Goal: Transaction & Acquisition: Purchase product/service

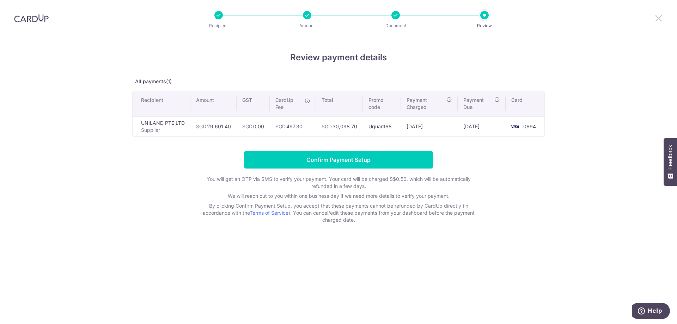
drag, startPoint x: 656, startPoint y: 17, endPoint x: 375, endPoint y: 39, distance: 281.7
click at [656, 17] on icon at bounding box center [659, 18] width 8 height 9
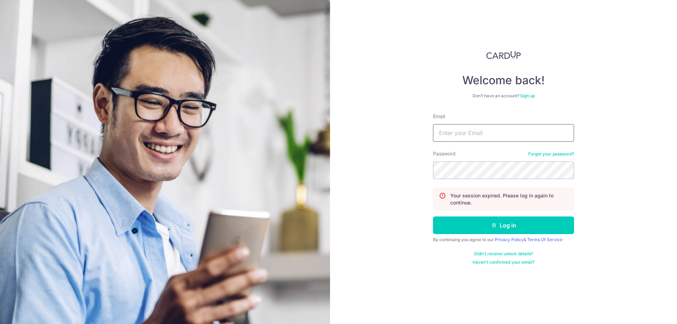
type input "zuzu@uguan.com.sg"
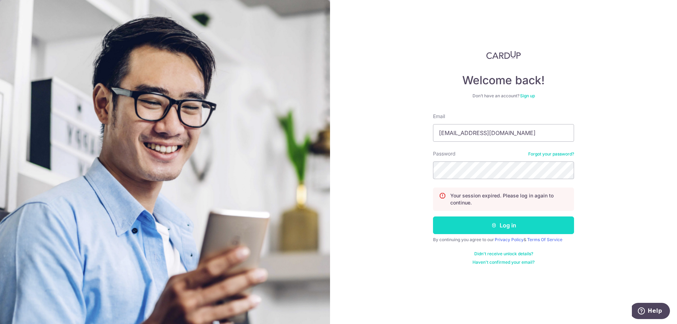
click at [502, 228] on button "Log in" at bounding box center [503, 226] width 141 height 18
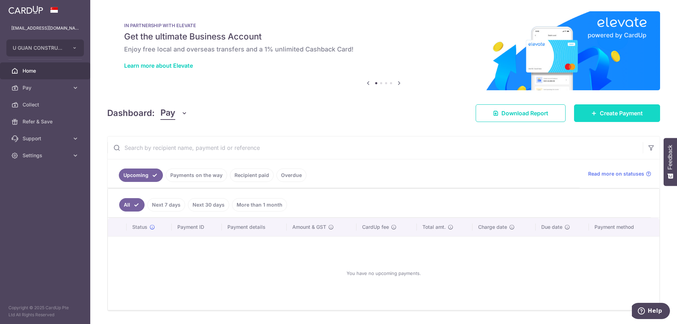
click at [622, 114] on span "Create Payment" at bounding box center [621, 113] width 43 height 8
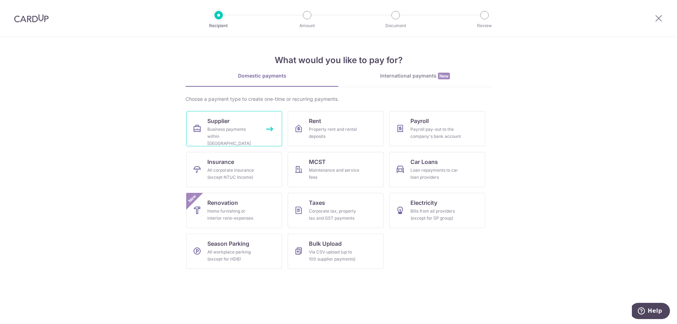
click at [253, 128] on div "Business payments within Singapore" at bounding box center [232, 136] width 51 height 21
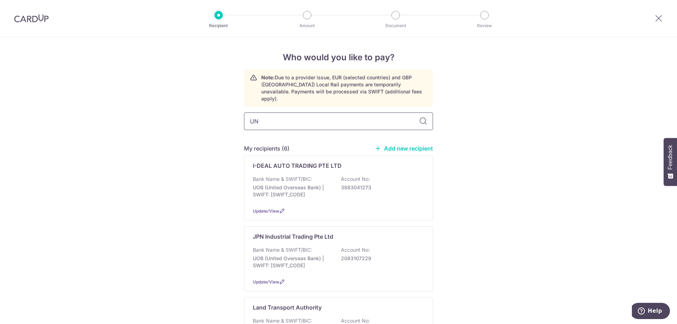
type input "UNI"
drag, startPoint x: 278, startPoint y: 249, endPoint x: 279, endPoint y: 254, distance: 5.0
click at [279, 255] on p "UOB (United Overseas Bank) | SWIFT: UOVBSGSGXXX" at bounding box center [292, 262] width 79 height 14
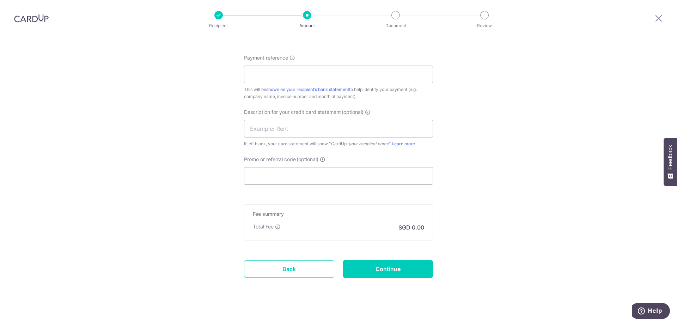
scroll to position [398, 0]
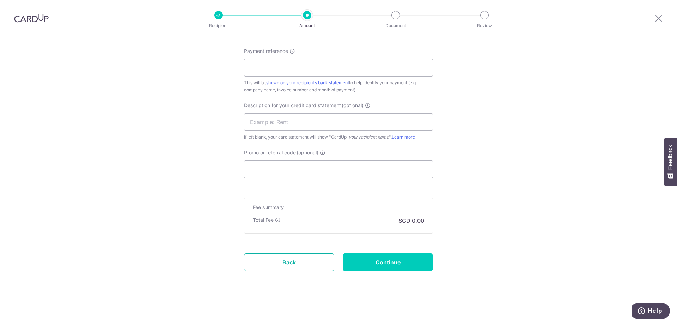
drag, startPoint x: 293, startPoint y: 265, endPoint x: 369, endPoint y: 33, distance: 244.1
click at [294, 265] on link "Back" at bounding box center [289, 263] width 90 height 18
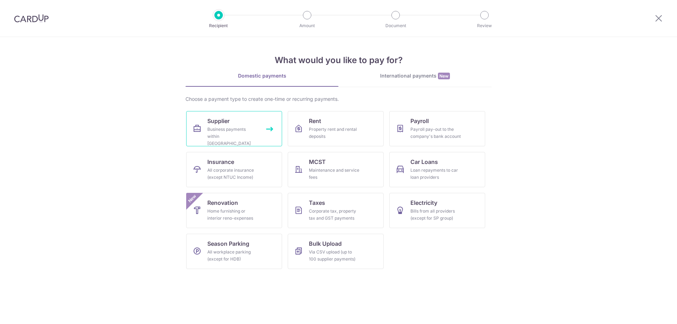
click at [212, 133] on div "Business payments within Singapore" at bounding box center [232, 136] width 51 height 21
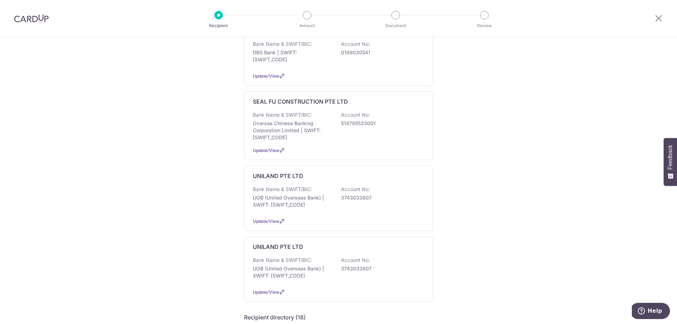
scroll to position [282, 0]
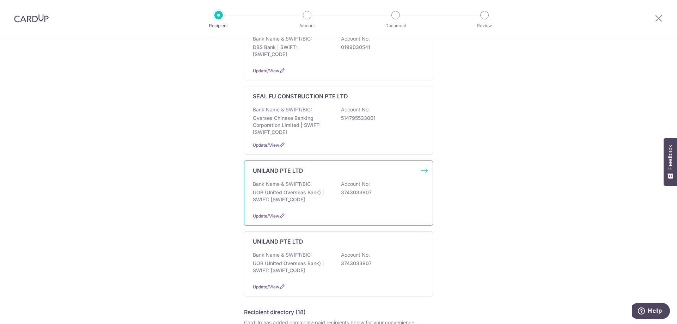
click at [397, 189] on p "3743033807" at bounding box center [380, 192] width 79 height 7
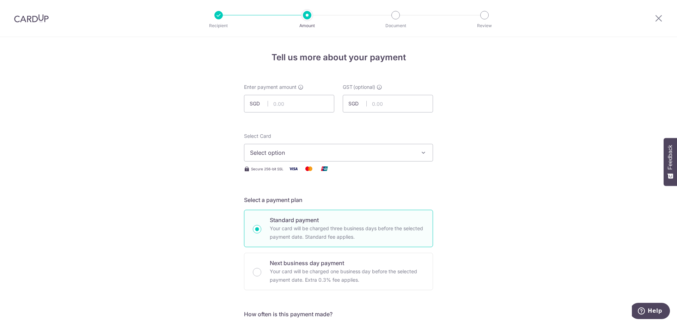
click at [310, 101] on input "text" at bounding box center [289, 104] width 90 height 18
type input "29,601.40"
click at [297, 151] on span "Select option" at bounding box center [332, 153] width 164 height 8
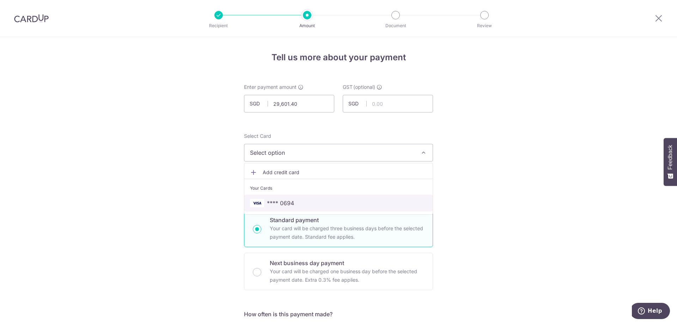
click at [306, 197] on link "**** 0694" at bounding box center [339, 203] width 188 height 17
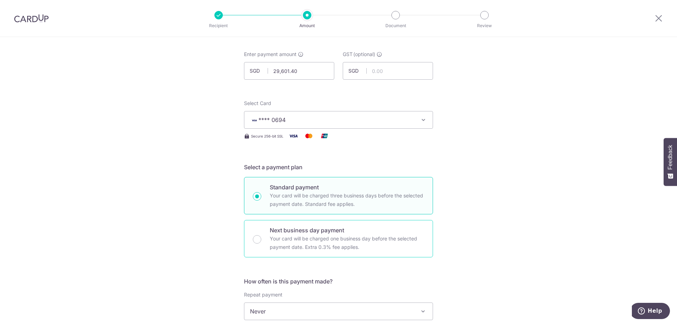
scroll to position [94, 0]
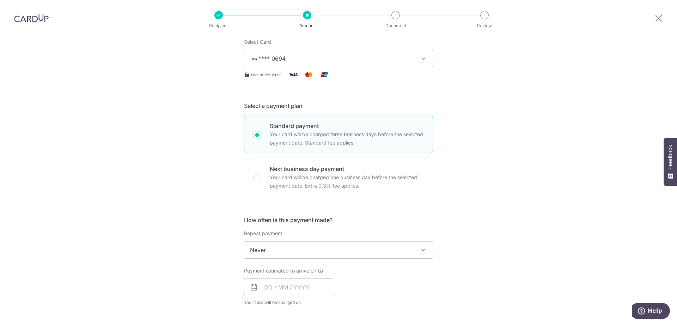
click at [291, 246] on span "Never" at bounding box center [339, 250] width 188 height 17
click at [280, 291] on input "text" at bounding box center [289, 288] width 90 height 18
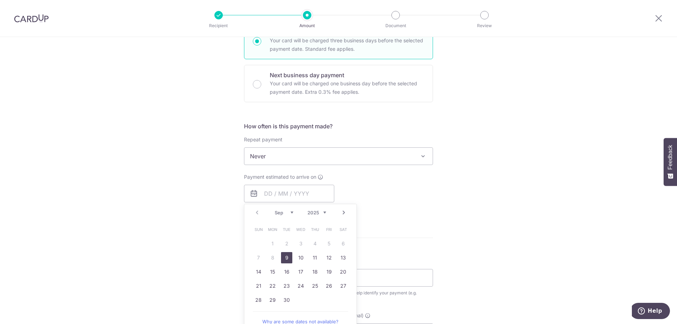
click at [286, 258] on link "9" at bounding box center [286, 257] width 11 height 11
type input "[DATE]"
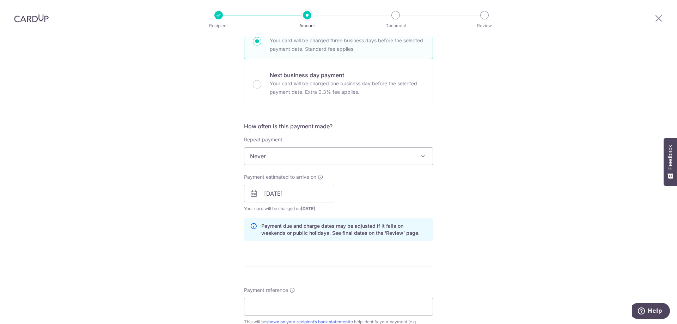
scroll to position [282, 0]
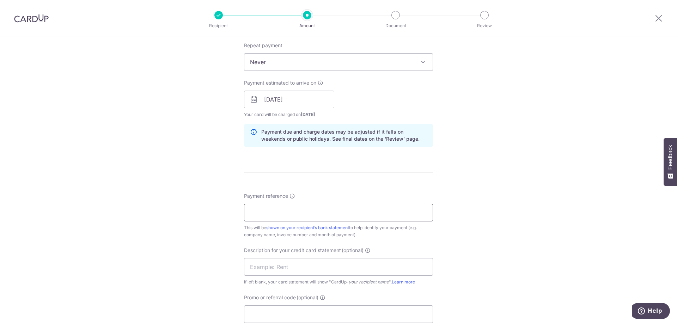
click at [308, 209] on input "Payment reference" at bounding box center [338, 213] width 189 height 18
click at [304, 216] on input "UNILAND INV25-06006 AND 09020" at bounding box center [338, 213] width 189 height 18
type input "UNILAND INV25-09006 AND 09020"
click at [275, 264] on input "text" at bounding box center [338, 267] width 189 height 18
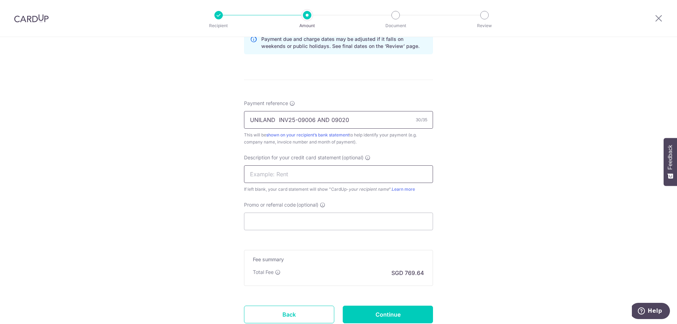
scroll to position [376, 0]
type input "UNILAND SEP25"
click at [325, 221] on input "Promo or referral code (optional)" at bounding box center [338, 220] width 189 height 18
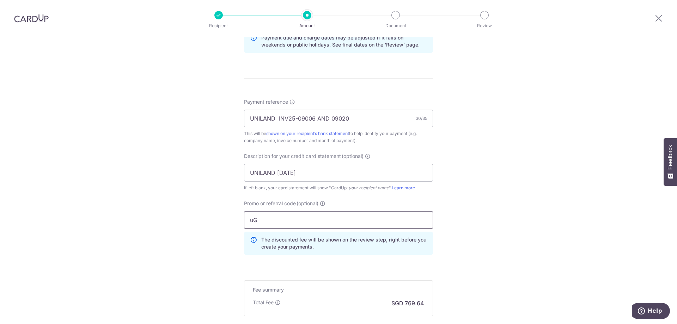
type input "u"
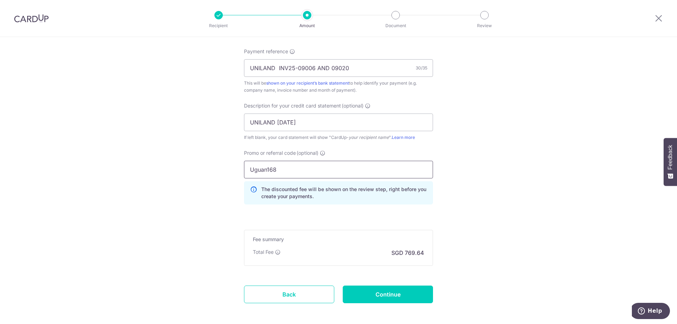
scroll to position [459, 0]
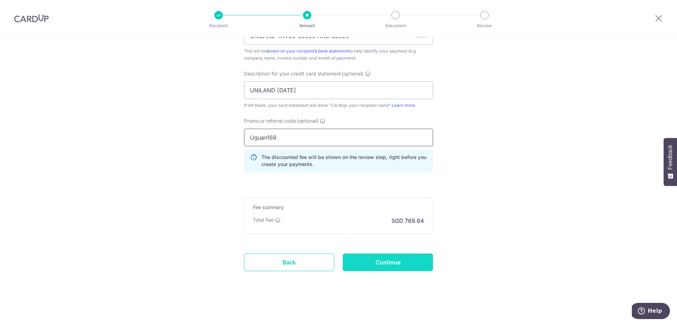
type input "Uguan168"
click at [373, 263] on input "Continue" at bounding box center [388, 263] width 90 height 18
type input "Create Schedule"
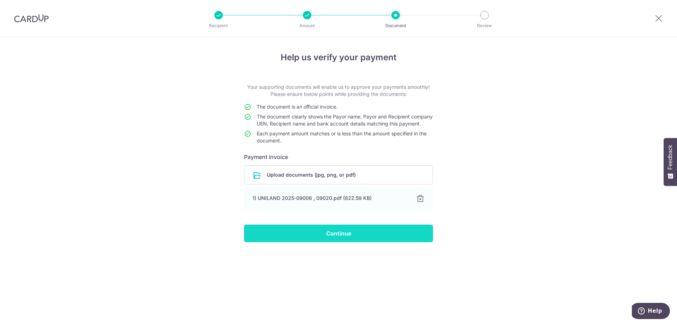
click at [334, 242] on input "Continue" at bounding box center [338, 234] width 189 height 18
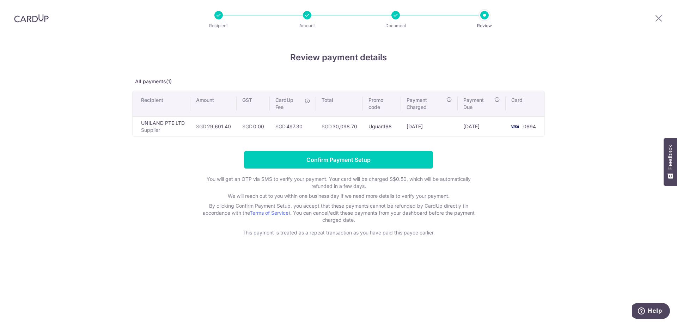
drag, startPoint x: 361, startPoint y: 167, endPoint x: 453, endPoint y: 222, distance: 107.6
click at [361, 249] on div "Review payment details All payments(1) Recipient Amount GST CardUp Fee Total Pr…" at bounding box center [338, 180] width 677 height 287
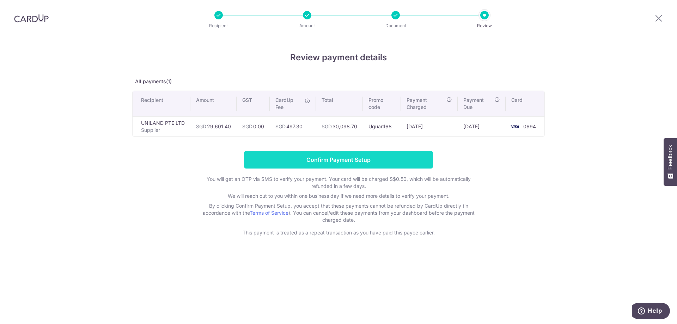
click at [330, 159] on input "Confirm Payment Setup" at bounding box center [338, 160] width 189 height 18
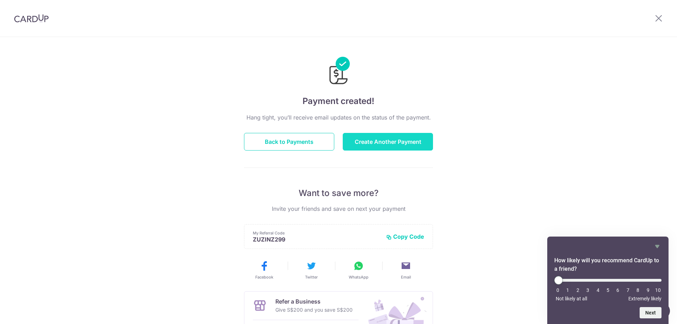
click at [370, 146] on button "Create Another Payment" at bounding box center [388, 142] width 90 height 18
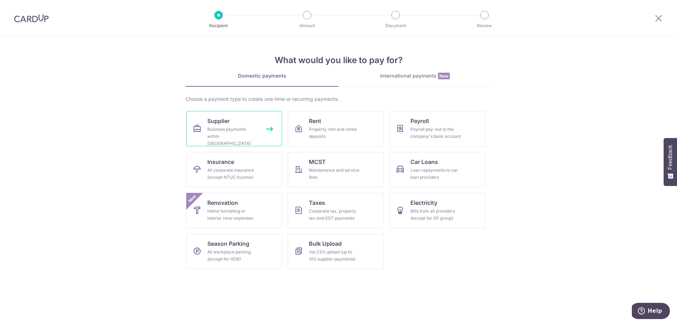
click at [241, 130] on div "Business payments within [GEOGRAPHIC_DATA]" at bounding box center [232, 136] width 51 height 21
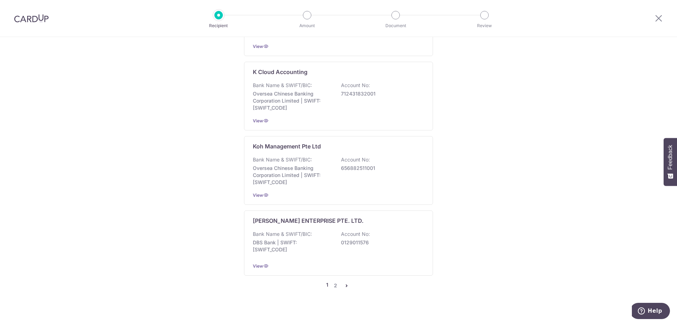
scroll to position [1056, 0]
click at [333, 281] on link "2" at bounding box center [335, 285] width 8 height 8
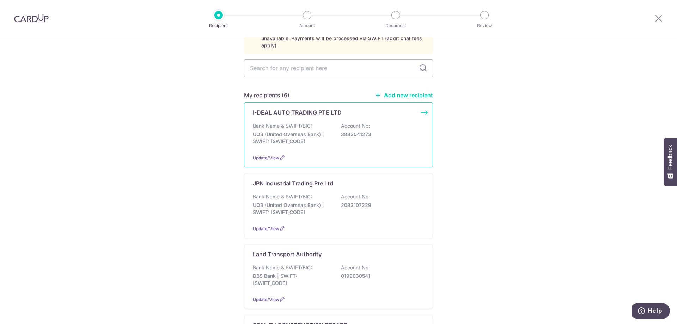
scroll to position [141, 0]
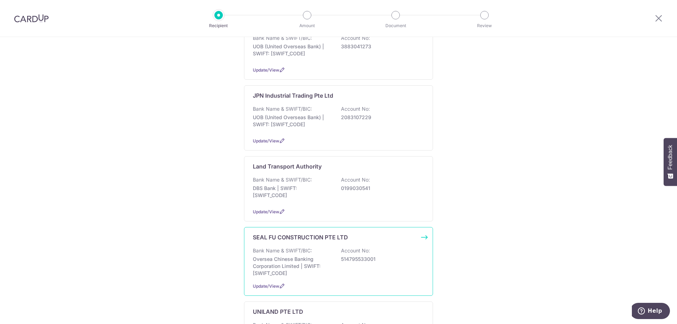
click at [292, 256] on p "Oversea Chinese Banking Corporation Limited | SWIFT: OCBCSGSGXXX" at bounding box center [292, 266] width 79 height 21
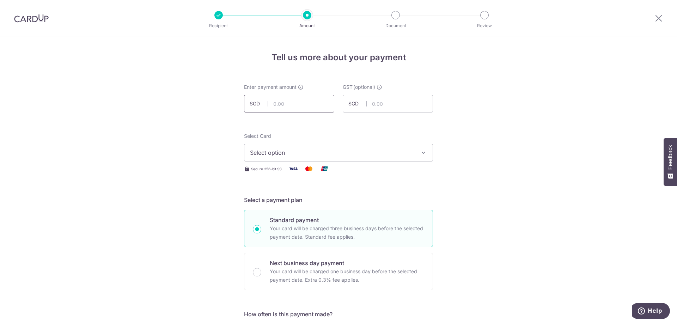
click at [288, 107] on input "text" at bounding box center [289, 104] width 90 height 18
type input "10,000.00"
click at [313, 156] on span "Select option" at bounding box center [332, 153] width 164 height 8
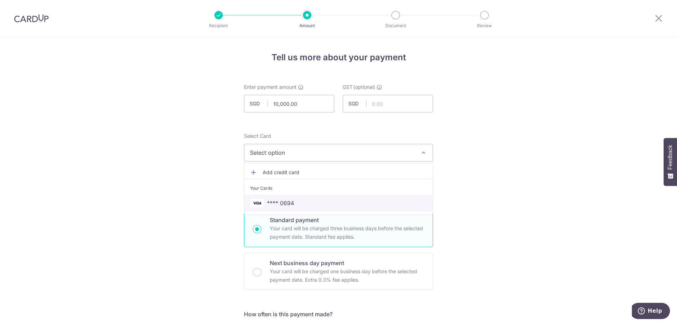
click at [310, 199] on span "**** 0694" at bounding box center [338, 203] width 177 height 8
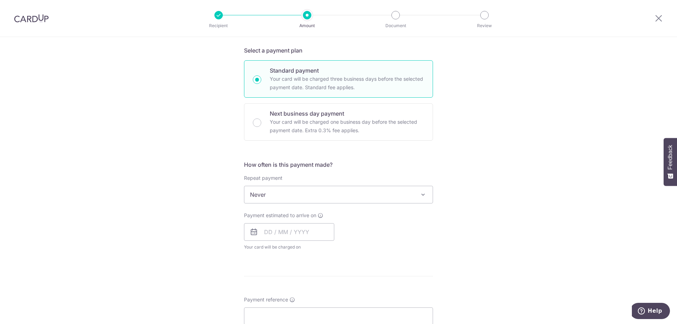
scroll to position [188, 0]
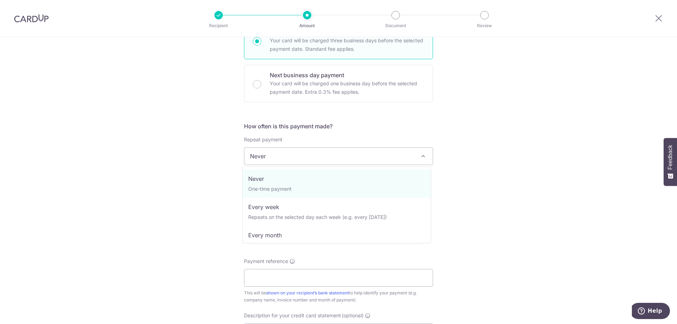
click at [299, 154] on span "Never" at bounding box center [339, 156] width 188 height 17
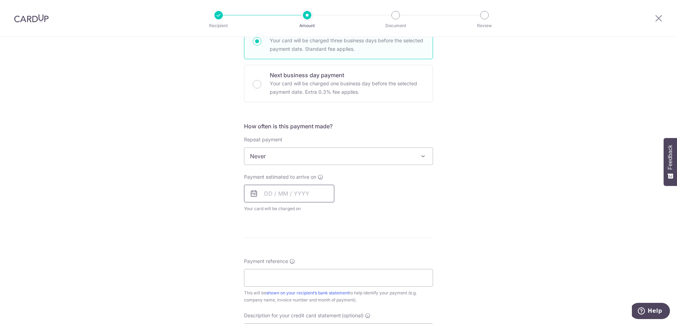
click at [289, 197] on input "text" at bounding box center [289, 194] width 90 height 18
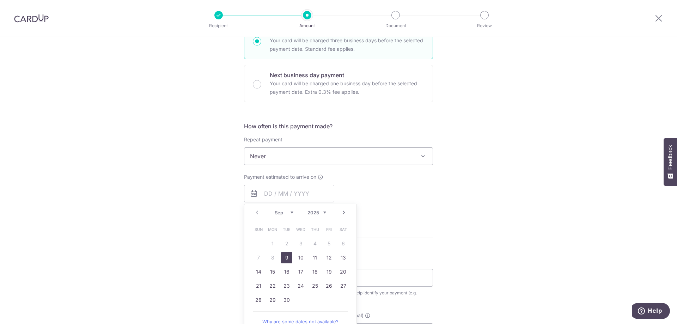
click at [287, 258] on link "9" at bounding box center [286, 257] width 11 height 11
type input "[DATE]"
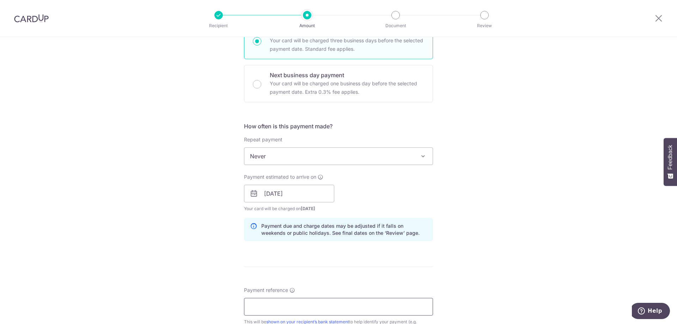
click at [275, 302] on input "Payment reference" at bounding box center [338, 307] width 189 height 18
type input "s"
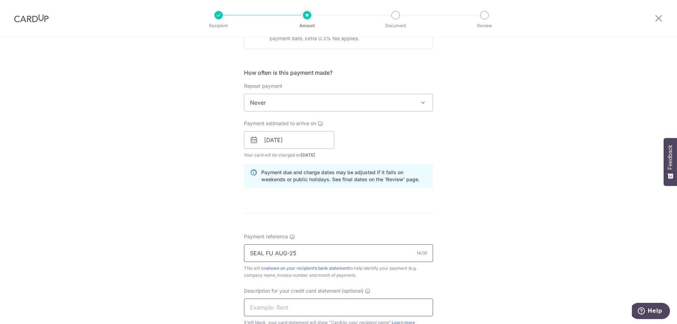
scroll to position [329, 0]
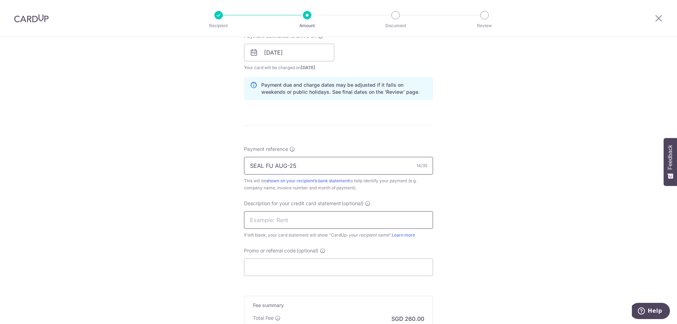
type input "SEAL FU AUG-25"
click at [289, 224] on input "text" at bounding box center [338, 220] width 189 height 18
type input "SEAL FU AUG-25"
click at [284, 266] on input "Promo or referral code (optional)" at bounding box center [338, 268] width 189 height 18
type input "u"
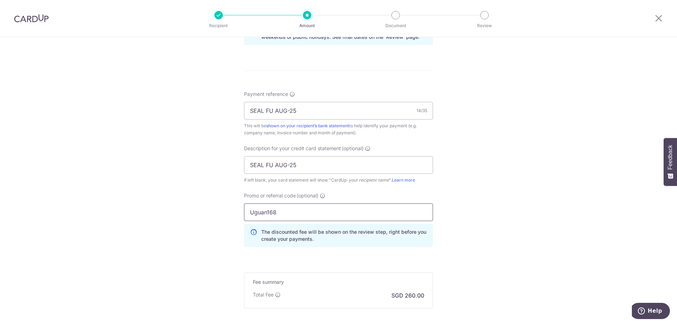
scroll to position [459, 0]
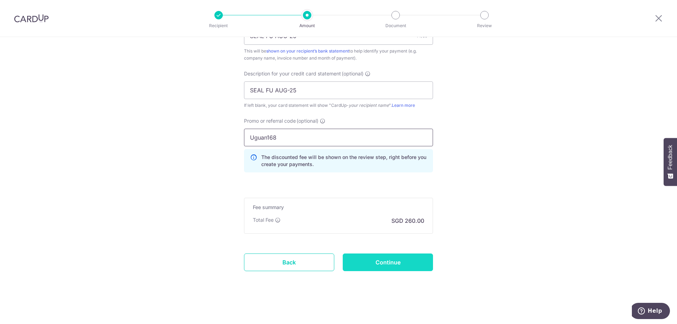
type input "Uguan168"
click at [385, 261] on input "Continue" at bounding box center [388, 263] width 90 height 18
type input "Create Schedule"
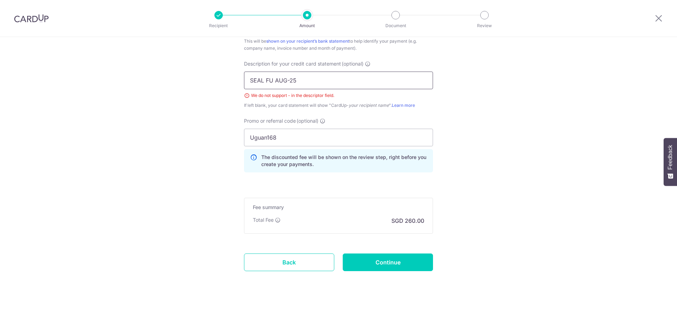
click at [287, 80] on input "SEAL FU AUG-25" at bounding box center [338, 81] width 189 height 18
type input "SEAL FU [DATE]"
click at [387, 264] on input "Continue" at bounding box center [388, 263] width 90 height 18
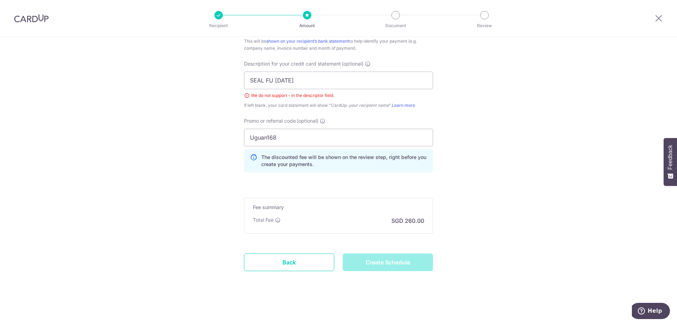
type input "Create Schedule"
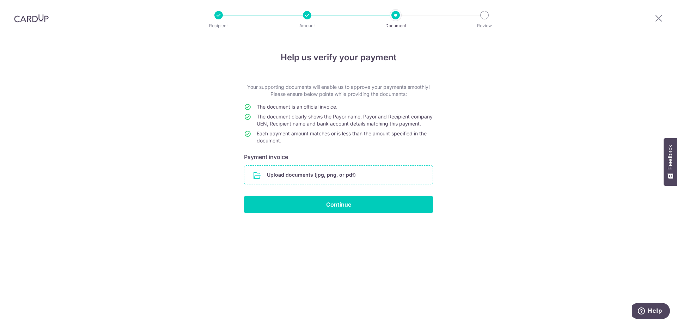
click at [300, 184] on input "file" at bounding box center [339, 175] width 188 height 18
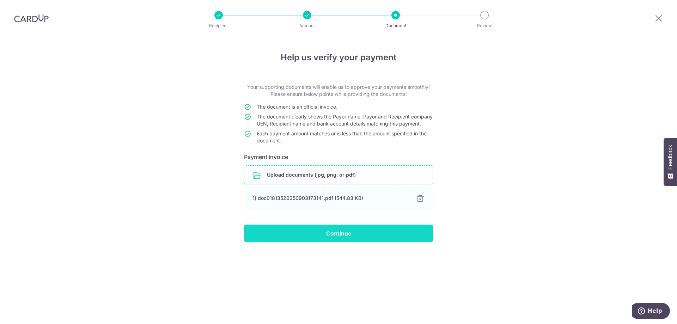
click at [349, 242] on input "Continue" at bounding box center [338, 234] width 189 height 18
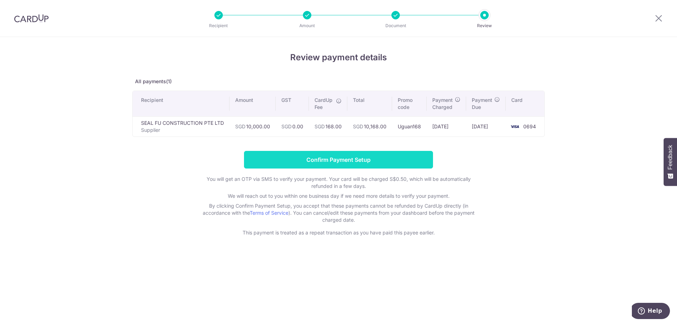
click at [378, 166] on input "Confirm Payment Setup" at bounding box center [338, 160] width 189 height 18
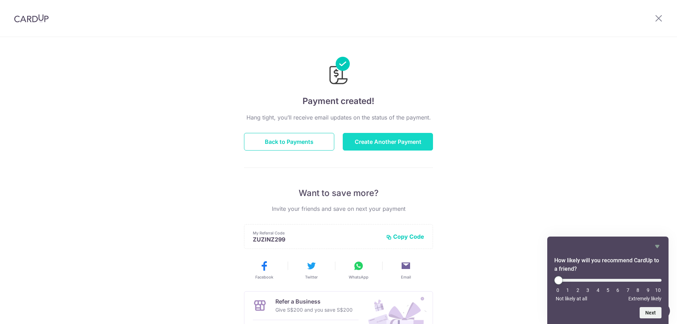
click at [356, 149] on button "Create Another Payment" at bounding box center [388, 142] width 90 height 18
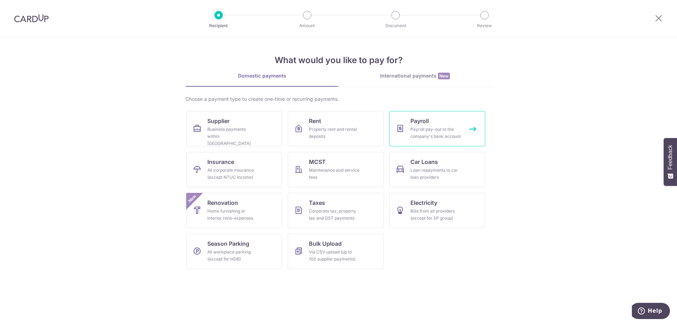
click at [405, 136] on link "Payroll Payroll pay-out to the company's bank account" at bounding box center [438, 128] width 96 height 35
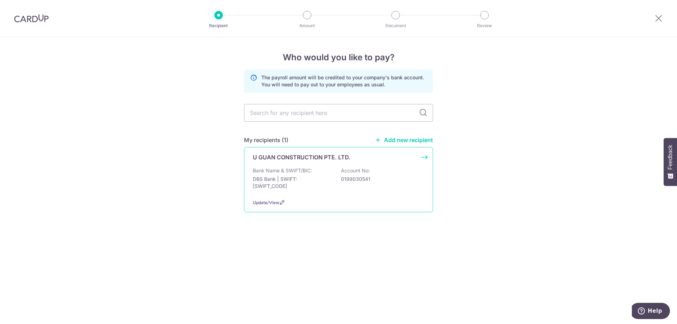
drag, startPoint x: 309, startPoint y: 180, endPoint x: 338, endPoint y: 188, distance: 30.2
click at [310, 180] on p "DBS Bank | SWIFT: [SWIFT_CODE]" at bounding box center [292, 183] width 79 height 14
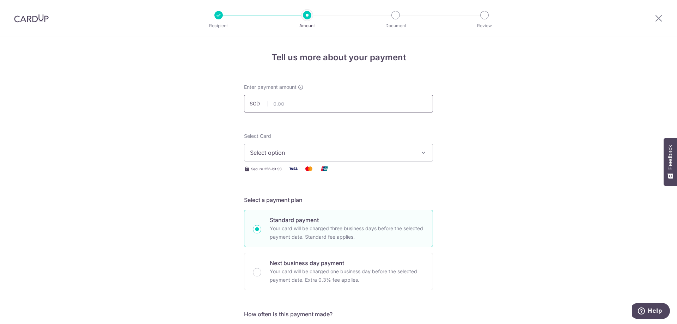
click at [298, 106] on input "text" at bounding box center [338, 104] width 189 height 18
type input "53,224.85"
click at [363, 161] on button "Select option" at bounding box center [338, 153] width 189 height 18
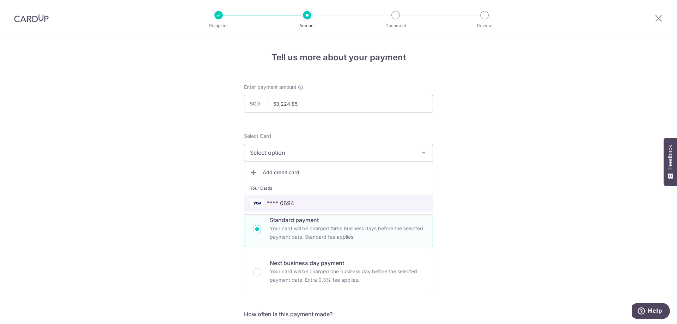
click at [332, 198] on link "**** 0694" at bounding box center [339, 203] width 188 height 17
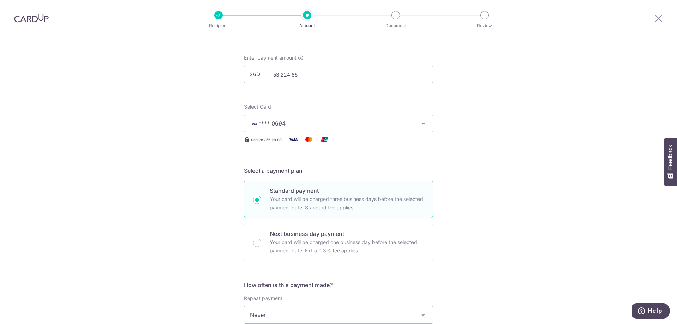
scroll to position [94, 0]
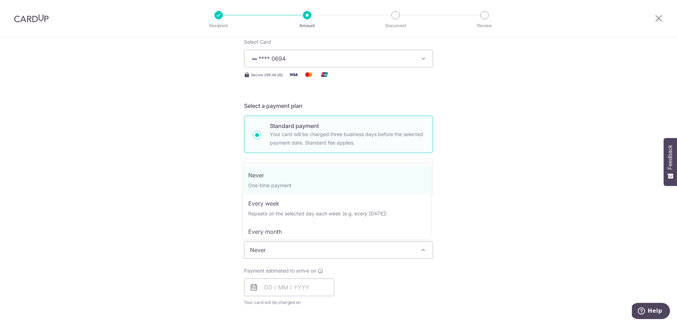
click at [289, 249] on span "Never" at bounding box center [339, 250] width 188 height 17
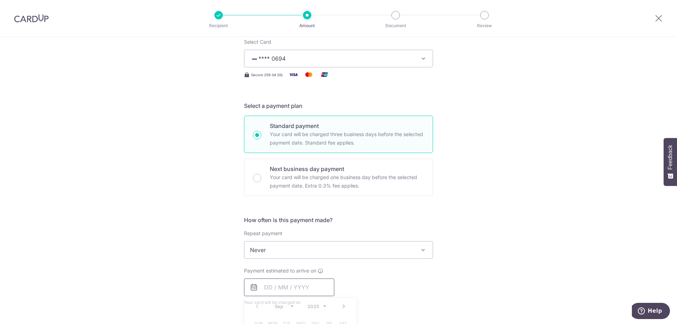
click at [286, 287] on input "text" at bounding box center [289, 288] width 90 height 18
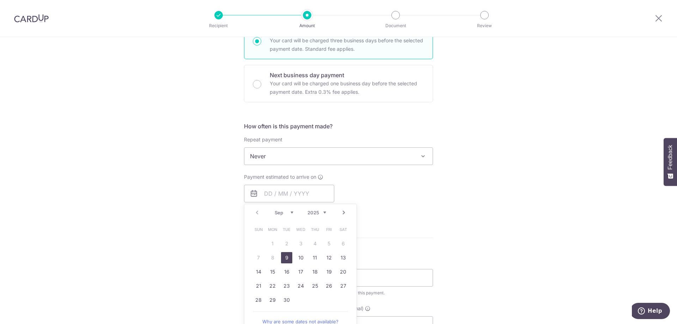
click at [282, 255] on link "9" at bounding box center [286, 257] width 11 height 11
type input "09/09/2025"
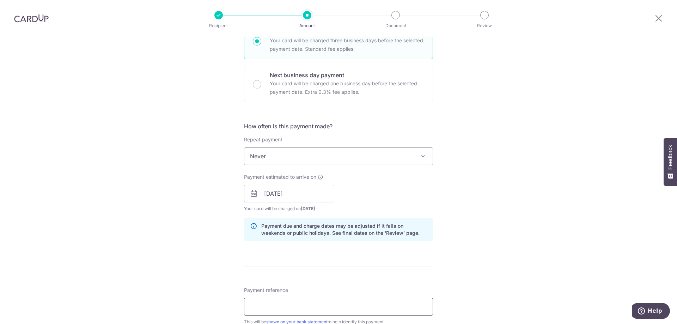
click at [285, 306] on input "Payment reference" at bounding box center [338, 307] width 189 height 18
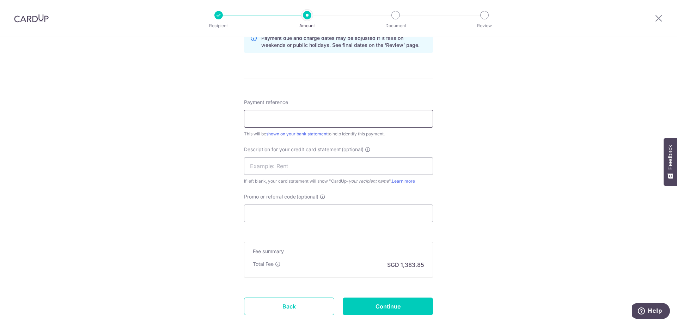
scroll to position [376, 0]
type input "m"
type input "a"
type input "A"
drag, startPoint x: 323, startPoint y: 116, endPoint x: 192, endPoint y: 121, distance: 131.0
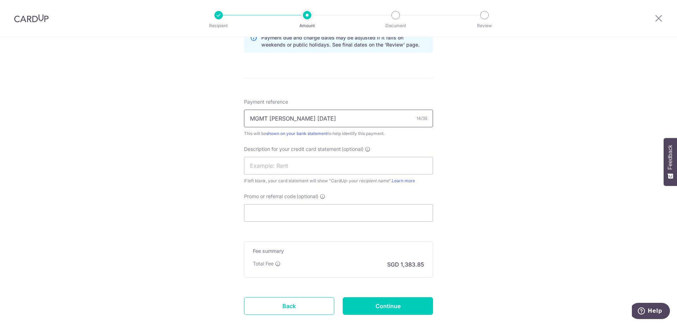
click at [192, 121] on div "Tell us more about your payment Enter payment amount SGD 53,224.85 53224.85 Sel…" at bounding box center [338, 14] width 677 height 707
type input "MGMT SAL AUG25"
click at [260, 169] on input "text" at bounding box center [338, 166] width 189 height 18
paste input "MGMT SAL AUG25"
type input "MGMT SAL AUG25"
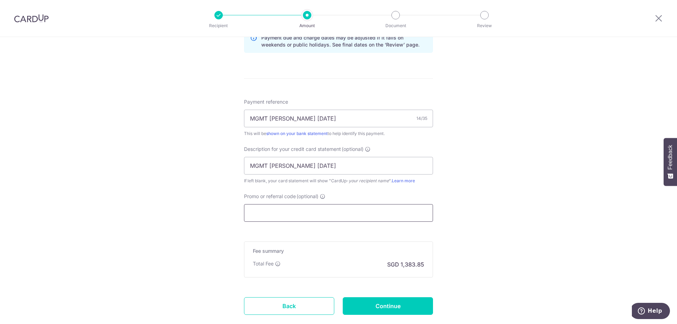
click at [308, 216] on input "Promo or referral code (optional)" at bounding box center [338, 213] width 189 height 18
click at [293, 118] on input "MGMT SAL AUG25" at bounding box center [338, 119] width 189 height 18
type input "MGMT SAL AUG25"
click at [318, 216] on input "Promo or referral code (optional)" at bounding box center [338, 213] width 189 height 18
type input "u"
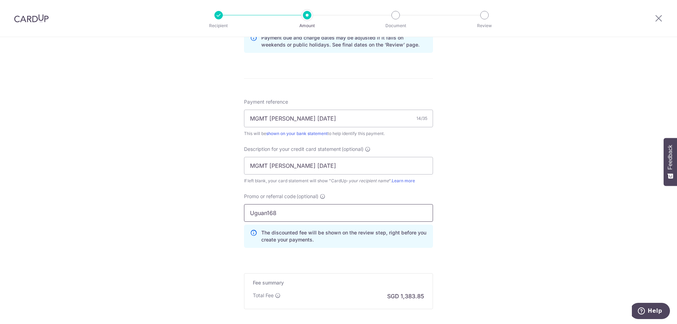
scroll to position [423, 0]
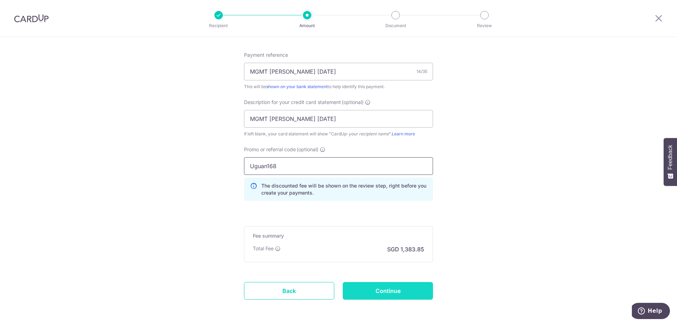
type input "Uguan168"
click at [390, 285] on input "Continue" at bounding box center [388, 291] width 90 height 18
type input "Create Schedule"
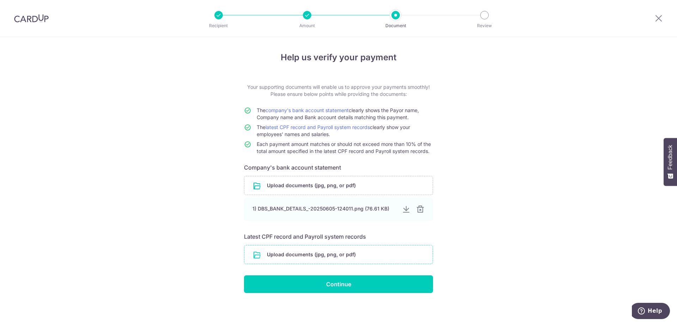
click at [294, 257] on input "file" at bounding box center [339, 255] width 188 height 18
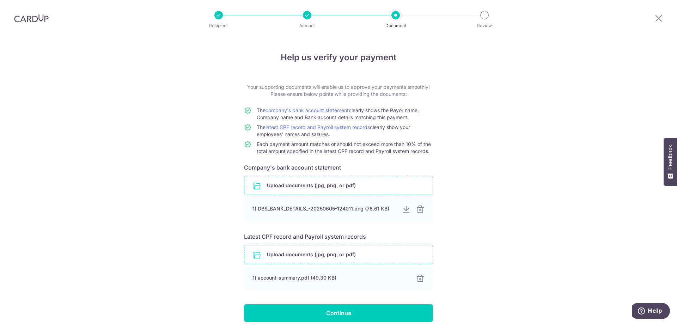
click at [344, 188] on input "file" at bounding box center [339, 185] width 188 height 18
click at [344, 258] on input "file" at bounding box center [339, 255] width 188 height 18
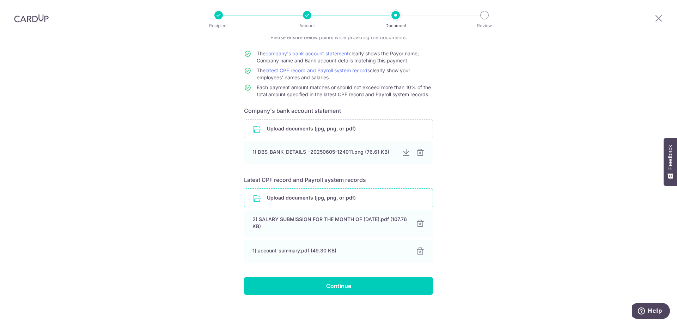
scroll to position [61, 0]
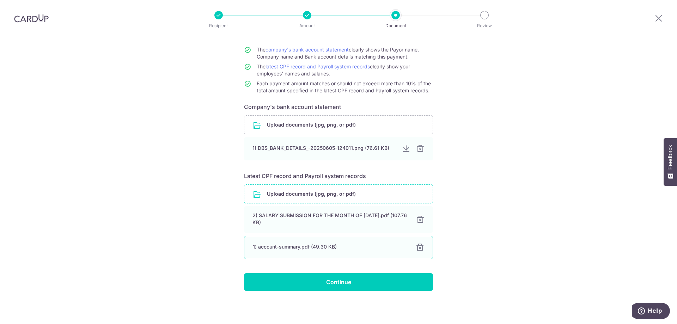
click at [417, 248] on div at bounding box center [420, 247] width 8 height 8
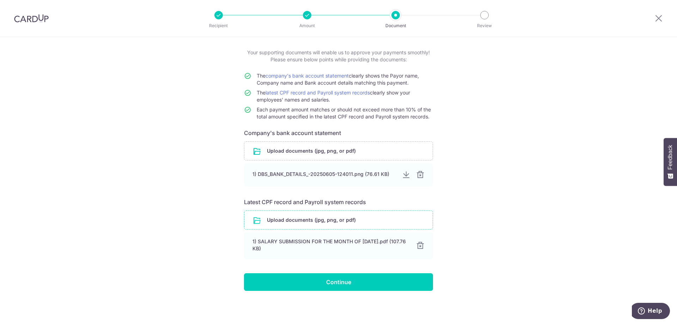
scroll to position [35, 0]
click at [341, 221] on input "file" at bounding box center [339, 220] width 188 height 18
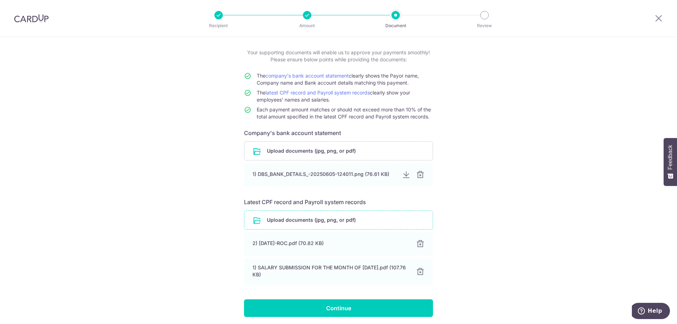
scroll to position [61, 0]
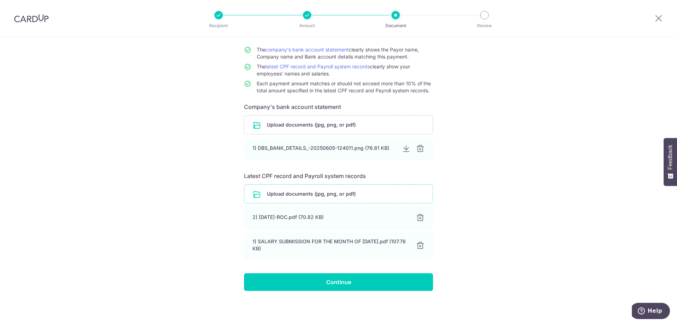
click at [312, 192] on input "file" at bounding box center [339, 194] width 188 height 18
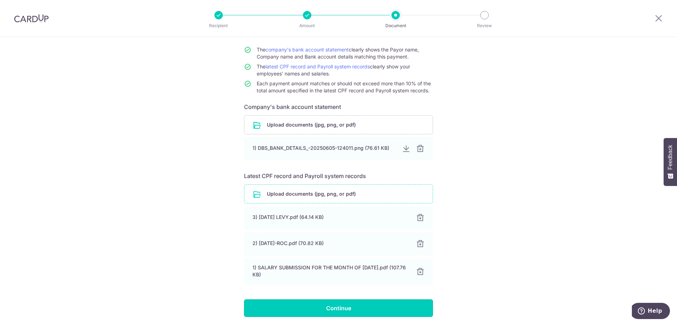
click at [360, 307] on input "Continue" at bounding box center [338, 309] width 189 height 18
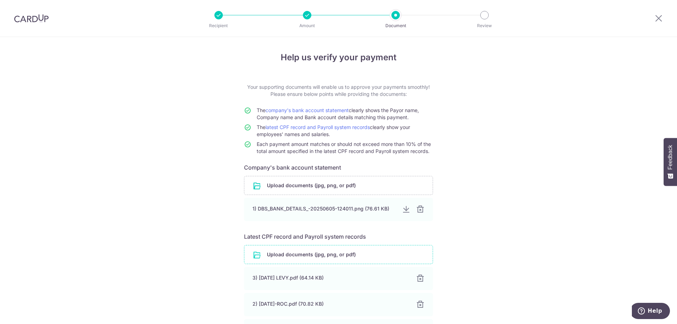
scroll to position [87, 0]
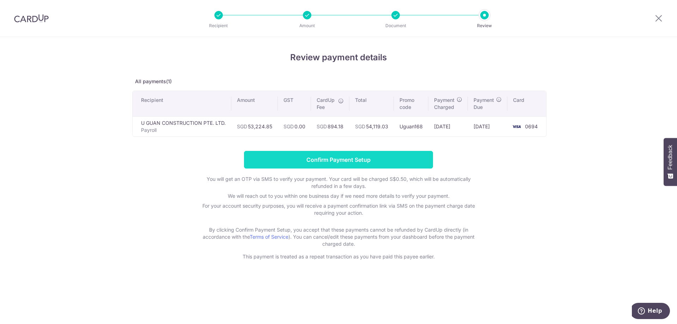
click at [357, 162] on input "Confirm Payment Setup" at bounding box center [338, 160] width 189 height 18
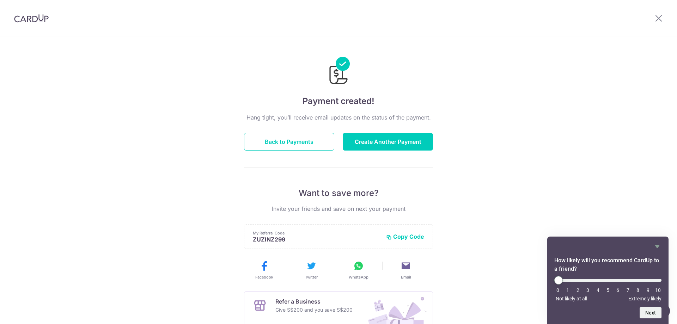
click at [25, 15] on img at bounding box center [31, 18] width 35 height 8
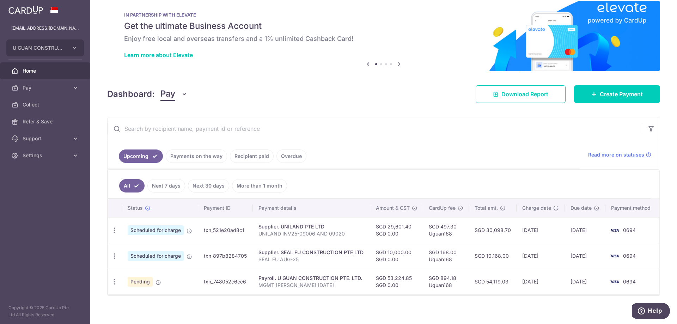
scroll to position [16, 0]
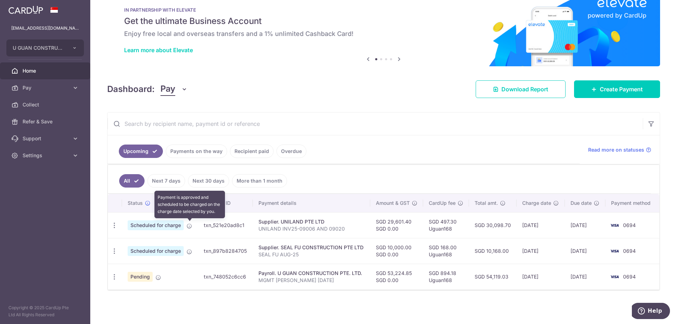
click at [189, 225] on icon at bounding box center [190, 226] width 6 height 6
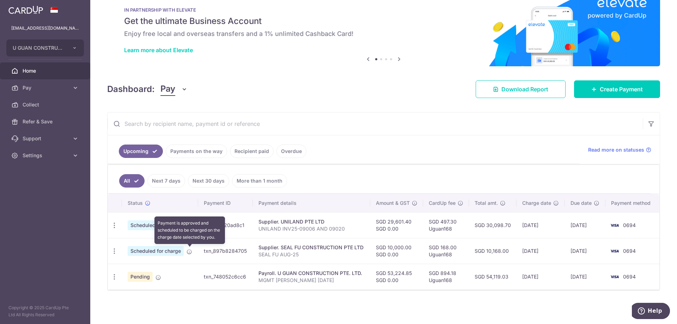
click at [188, 251] on icon at bounding box center [190, 252] width 6 height 6
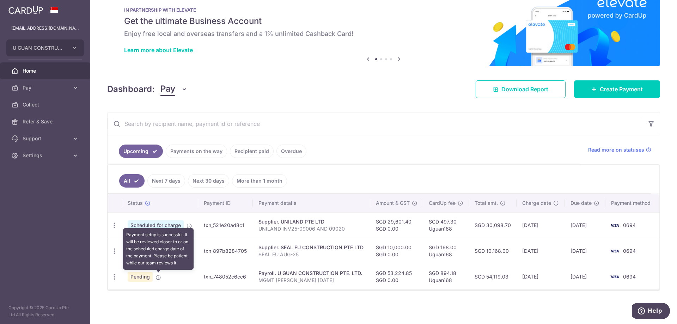
click at [158, 278] on icon at bounding box center [159, 278] width 6 height 6
